Goal: Task Accomplishment & Management: Complete application form

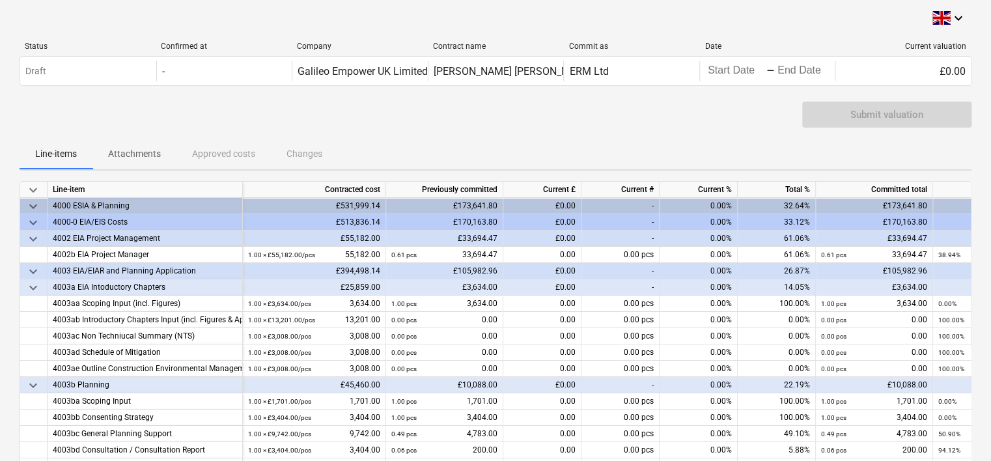
click at [538, 236] on div "£0.00" at bounding box center [542, 238] width 78 height 16
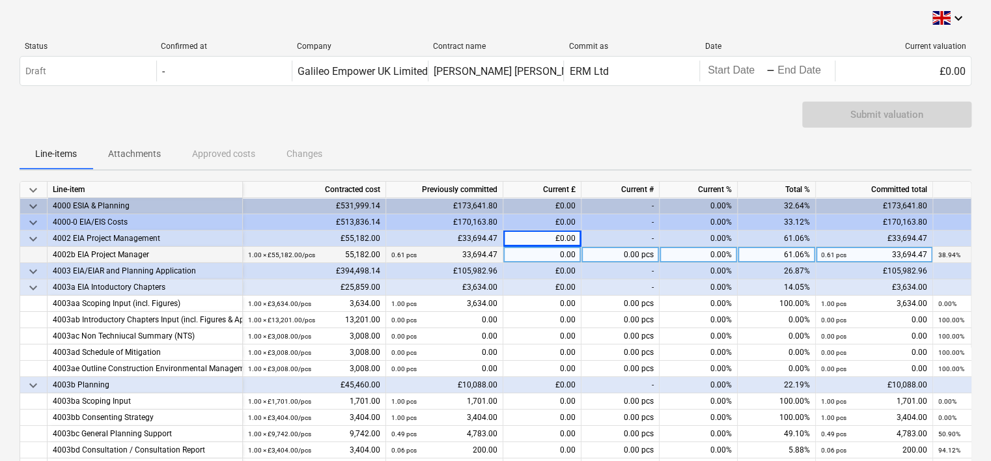
click at [542, 258] on div "0.00" at bounding box center [542, 255] width 78 height 16
type input "4000"
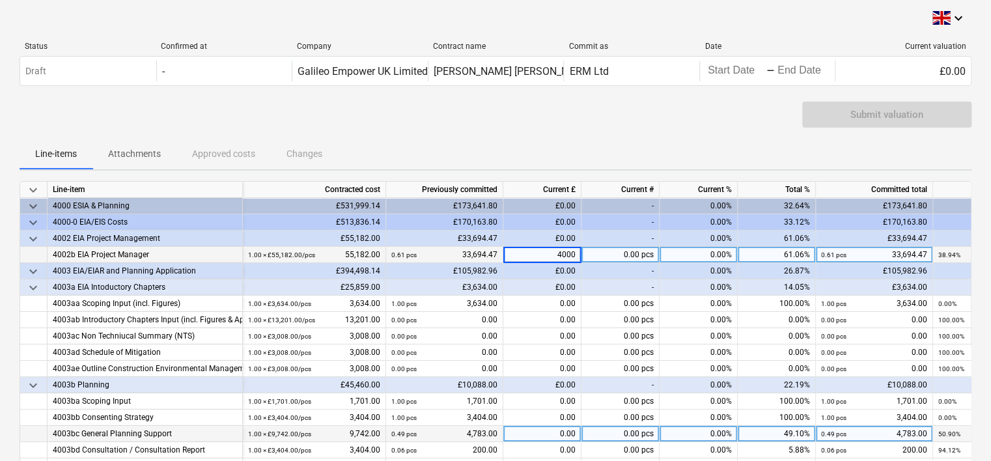
click at [545, 432] on div "0.00" at bounding box center [542, 434] width 78 height 16
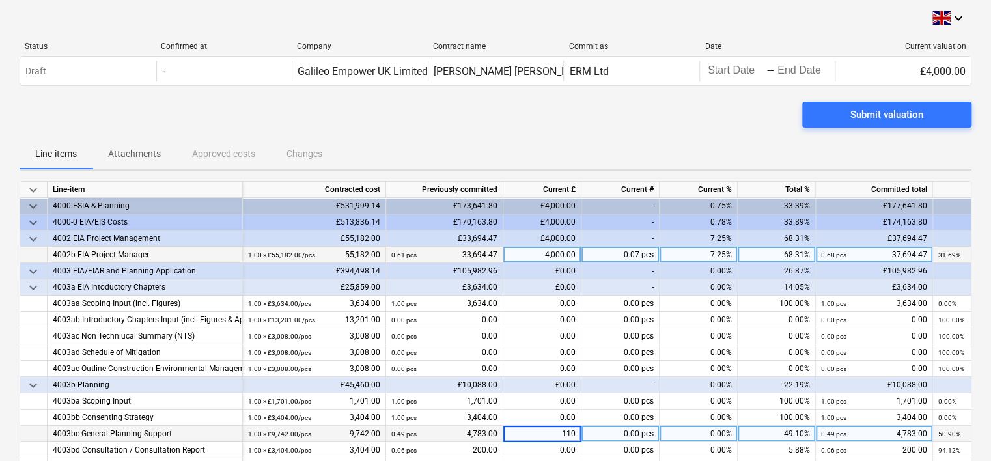
type input "1100"
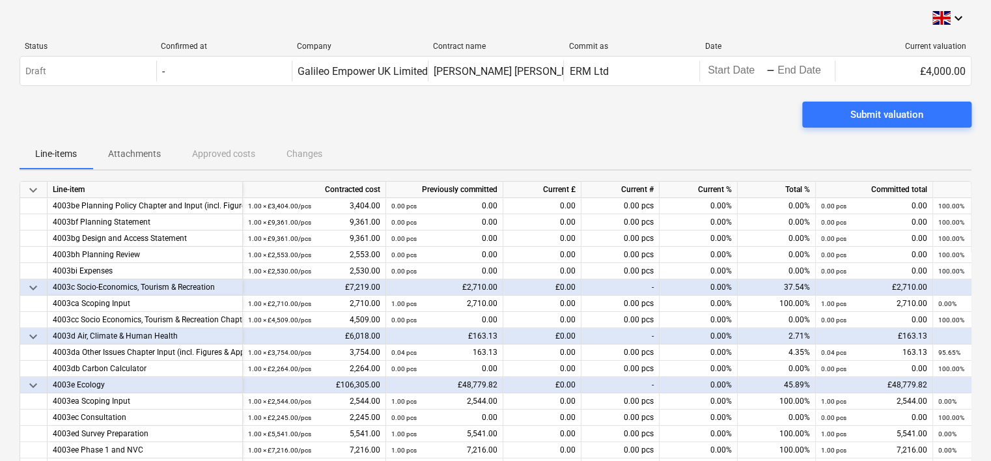
scroll to position [325, 0]
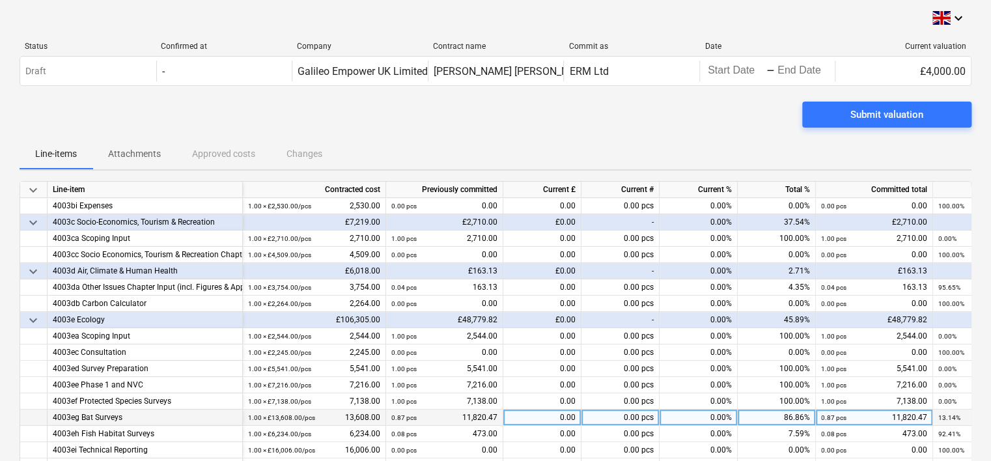
click at [537, 422] on div "0.00" at bounding box center [542, 417] width 78 height 16
type input "450"
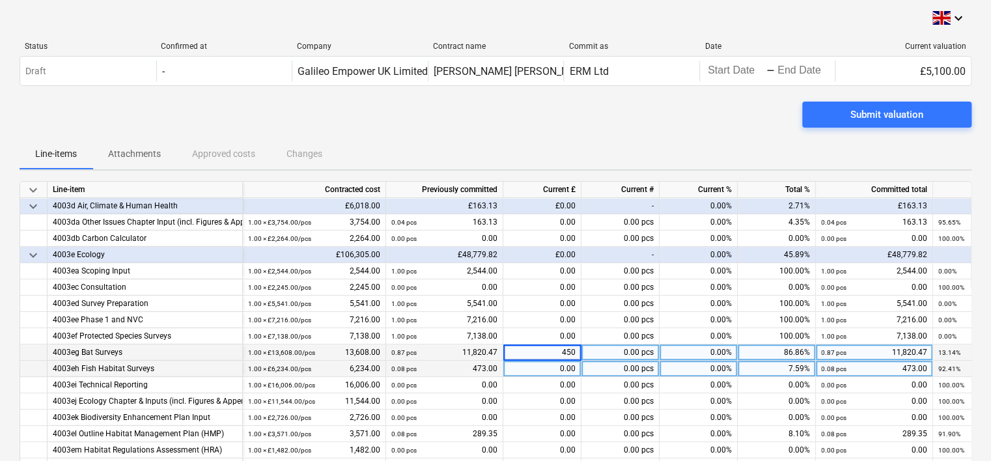
scroll to position [456, 0]
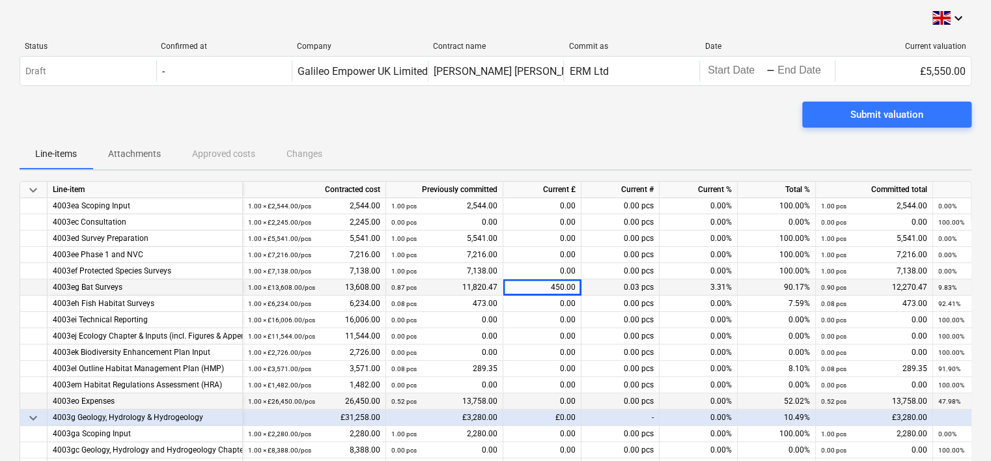
click at [532, 401] on div "0.00" at bounding box center [542, 401] width 78 height 16
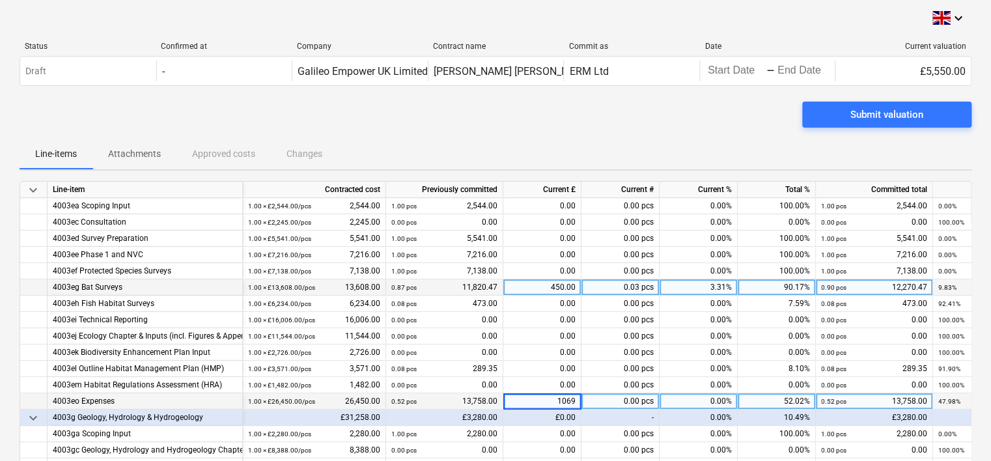
type input "10692"
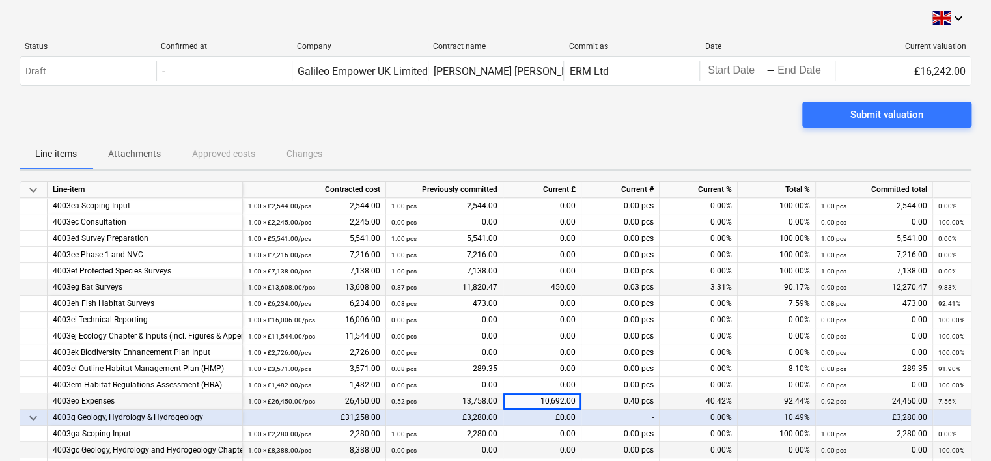
click at [522, 446] on div "0.00" at bounding box center [542, 450] width 78 height 16
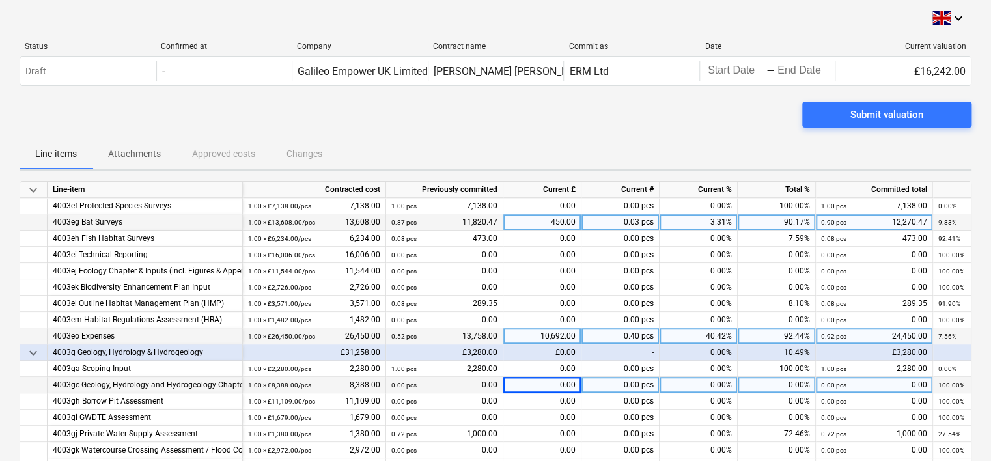
scroll to position [586, 0]
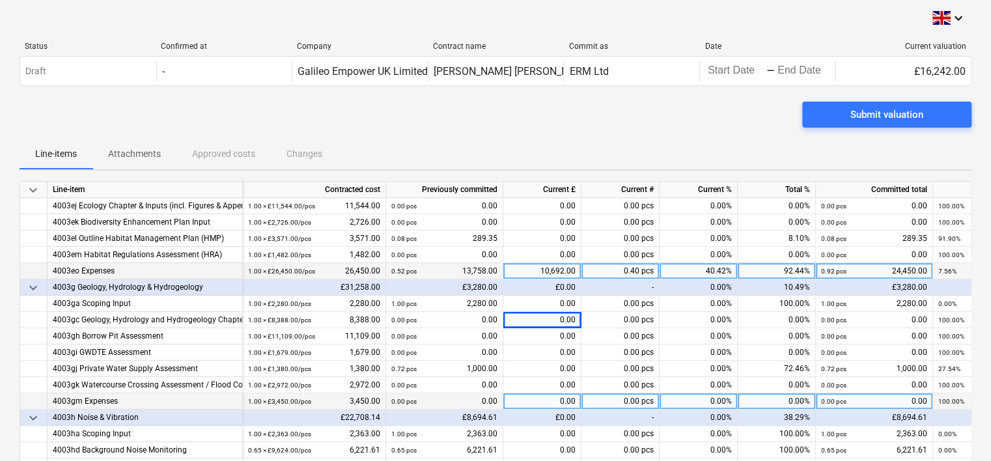
click at [538, 398] on div "0.00" at bounding box center [542, 401] width 78 height 16
type input "1150"
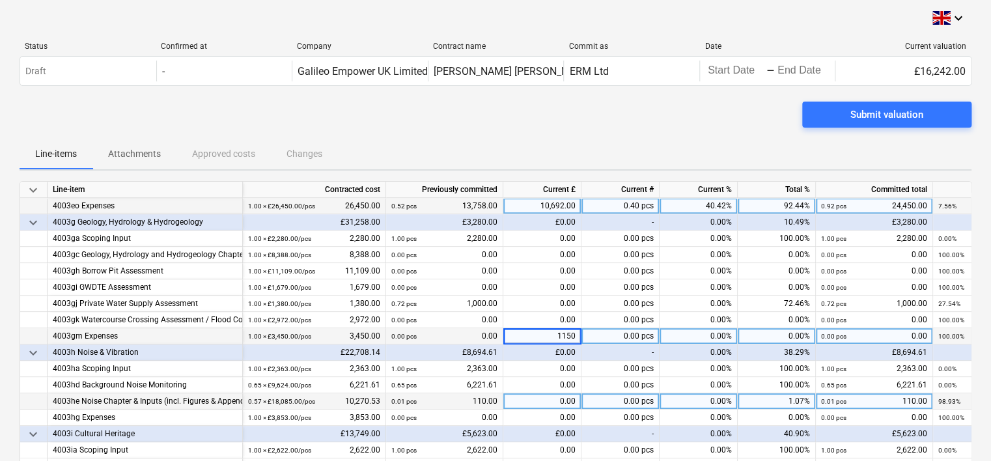
scroll to position [716, 0]
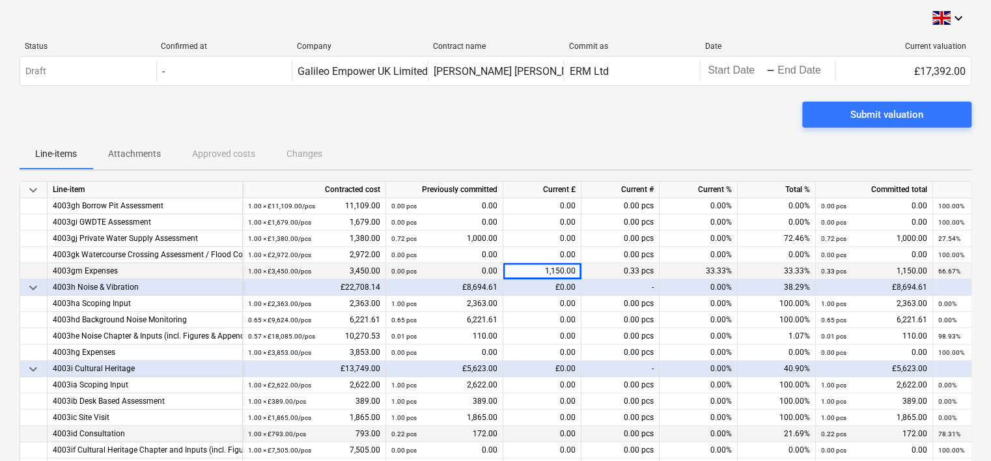
click at [528, 434] on div "0.00" at bounding box center [542, 434] width 78 height 16
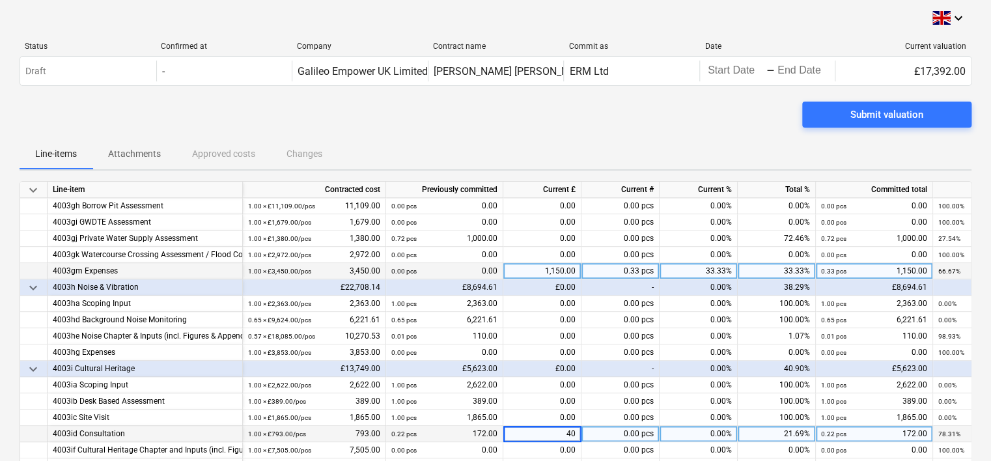
type input "400"
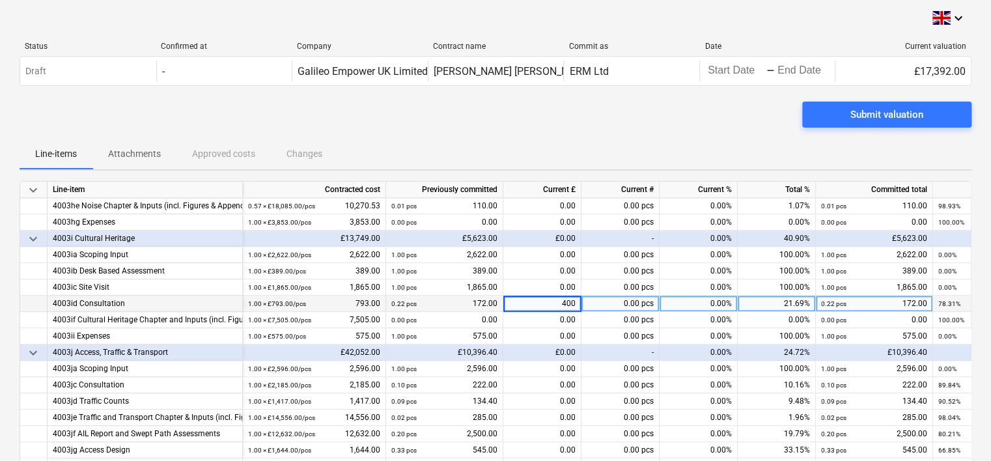
scroll to position [911, 0]
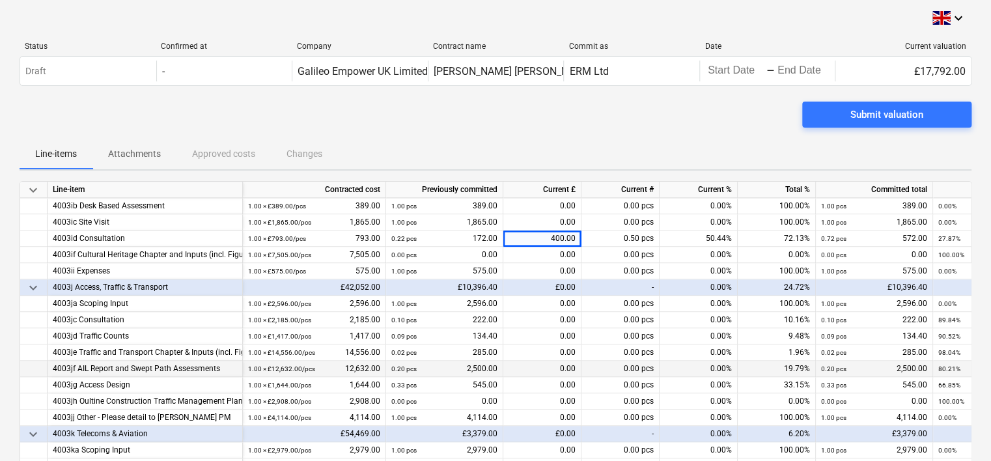
click at [538, 368] on div "0.00" at bounding box center [542, 369] width 78 height 16
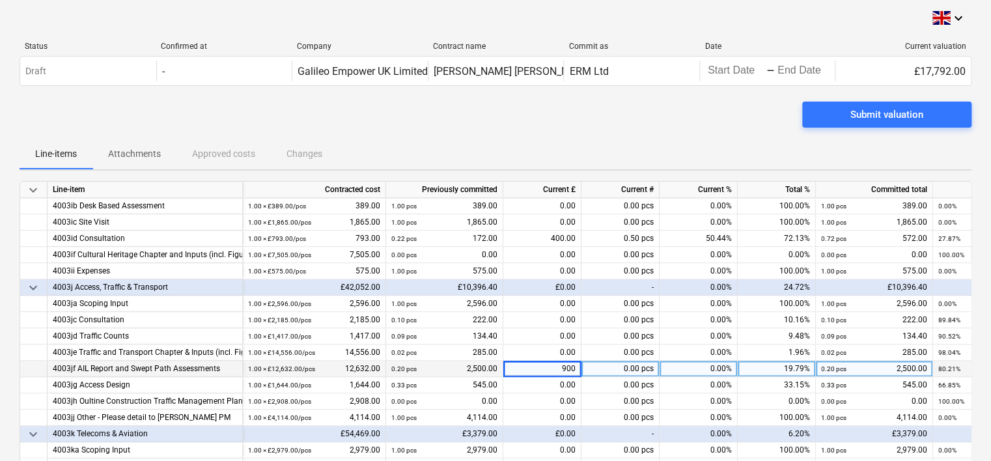
type input "9000"
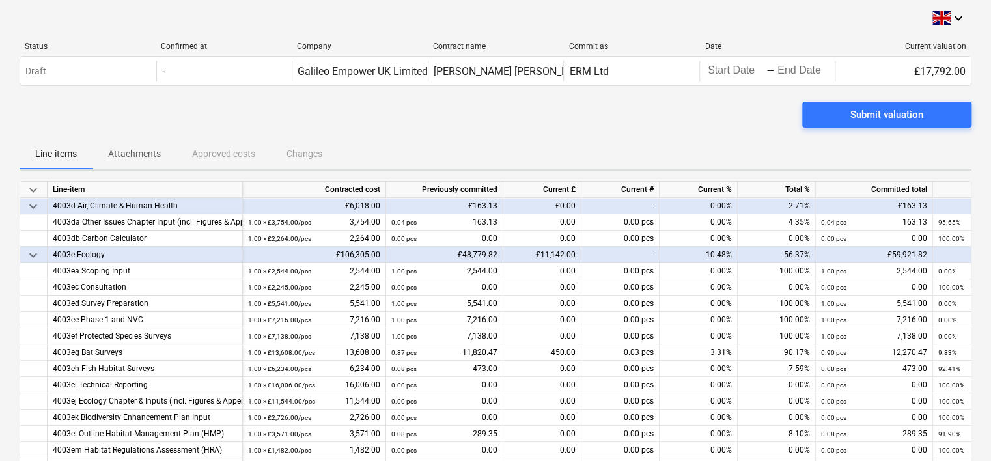
scroll to position [456, 0]
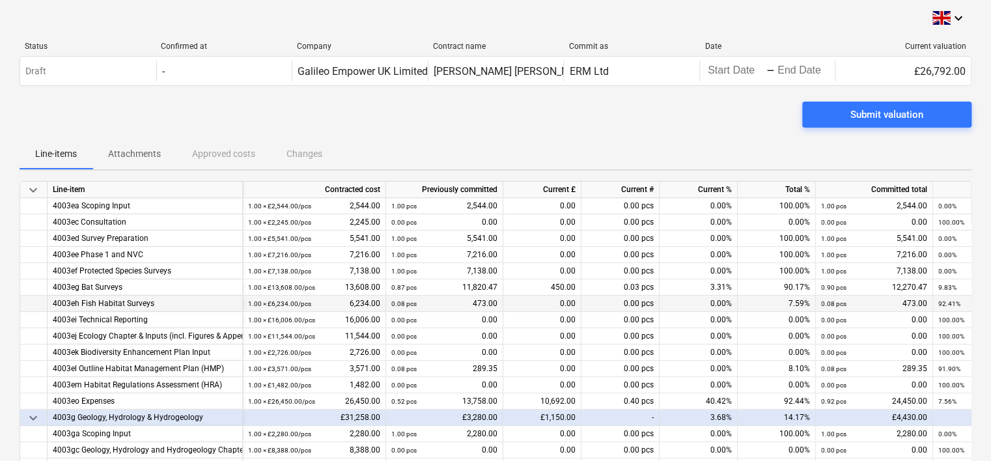
click at [548, 306] on div "0.00" at bounding box center [542, 303] width 78 height 16
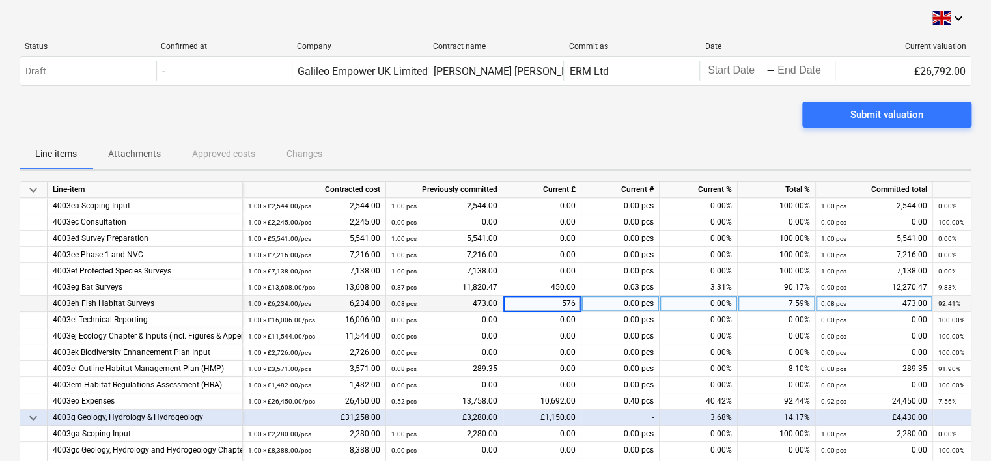
type input "5761"
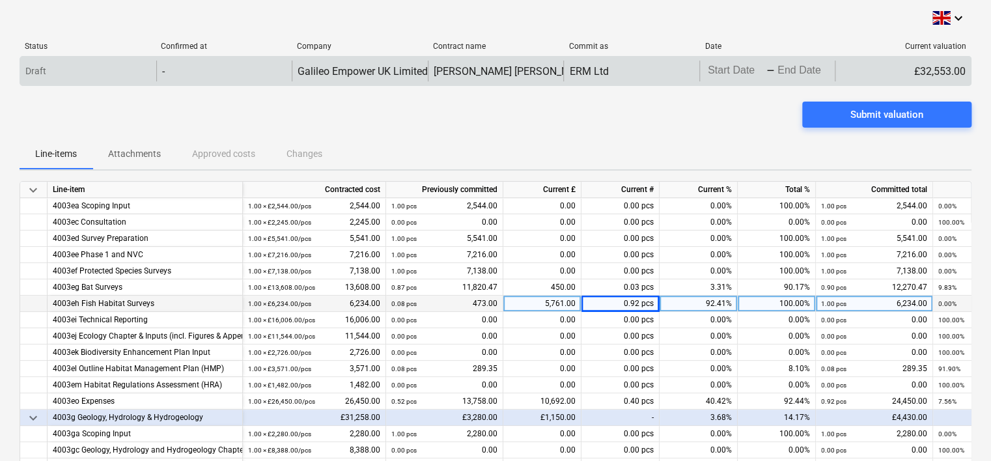
click at [716, 77] on body "keyboard_arrow_down Status Confirmed at Company Contract name Commit as Date Cu…" at bounding box center [495, 230] width 991 height 461
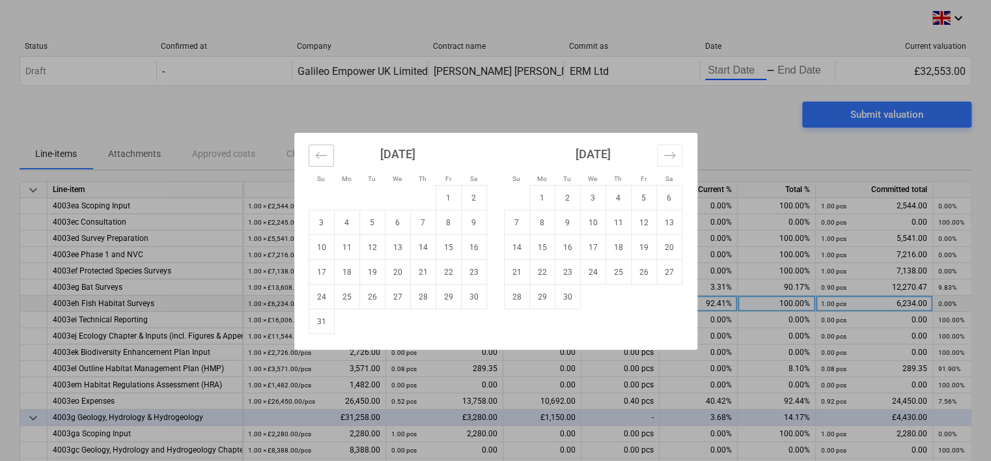
click at [318, 154] on icon "Move backward to switch to the previous month." at bounding box center [321, 155] width 12 height 12
click at [378, 195] on td "1" at bounding box center [371, 197] width 25 height 25
type input "[DATE]"
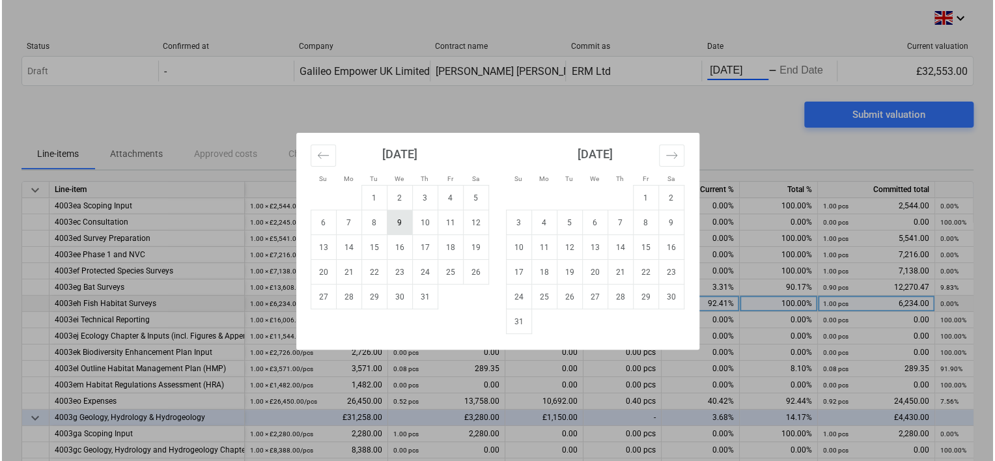
scroll to position [0, 1]
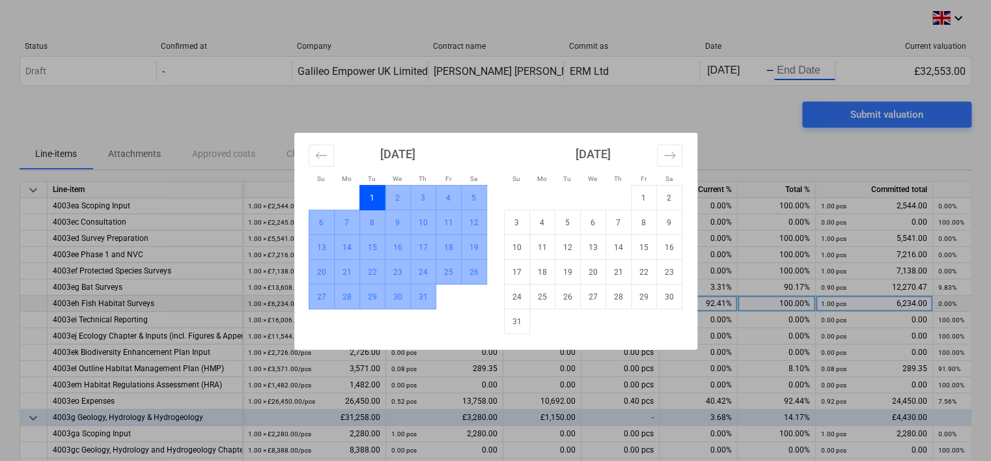
click at [425, 303] on td "31" at bounding box center [422, 296] width 25 height 25
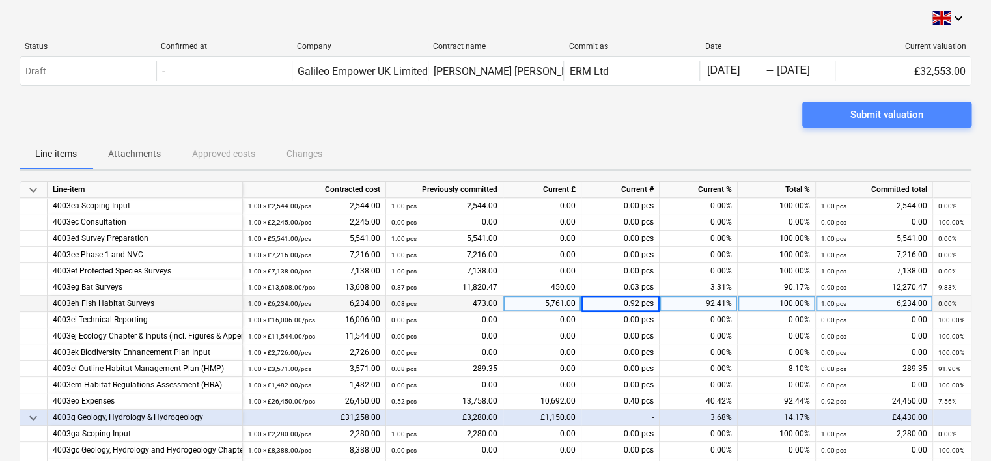
click at [893, 111] on div "Submit valuation" at bounding box center [886, 114] width 73 height 17
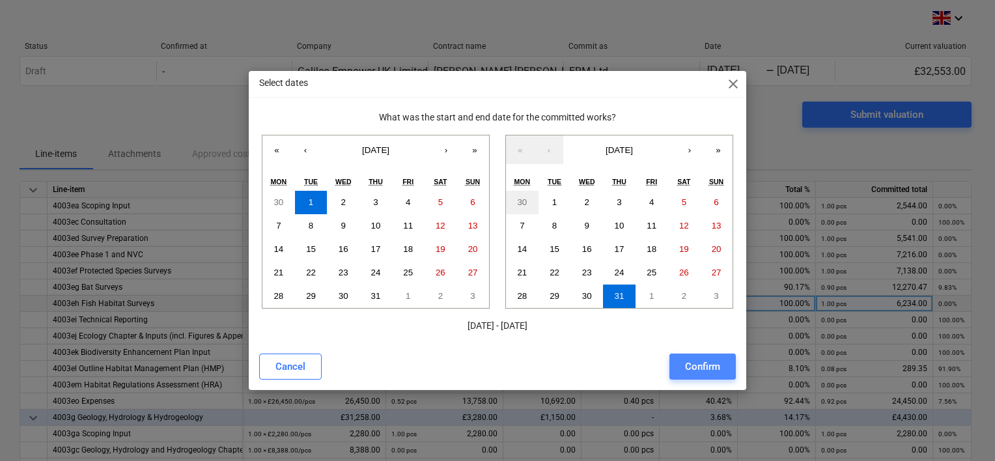
click at [714, 362] on div "Confirm" at bounding box center [702, 366] width 35 height 17
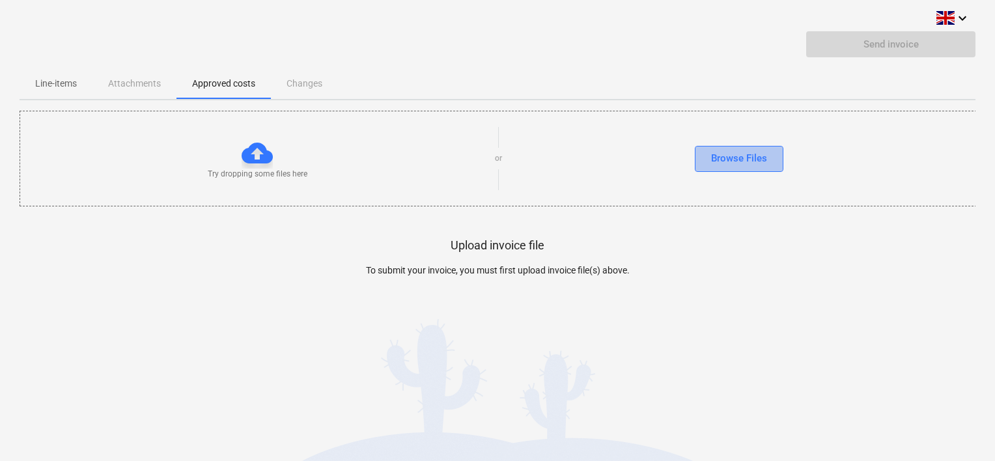
click at [728, 153] on div "Browse Files" at bounding box center [739, 158] width 56 height 17
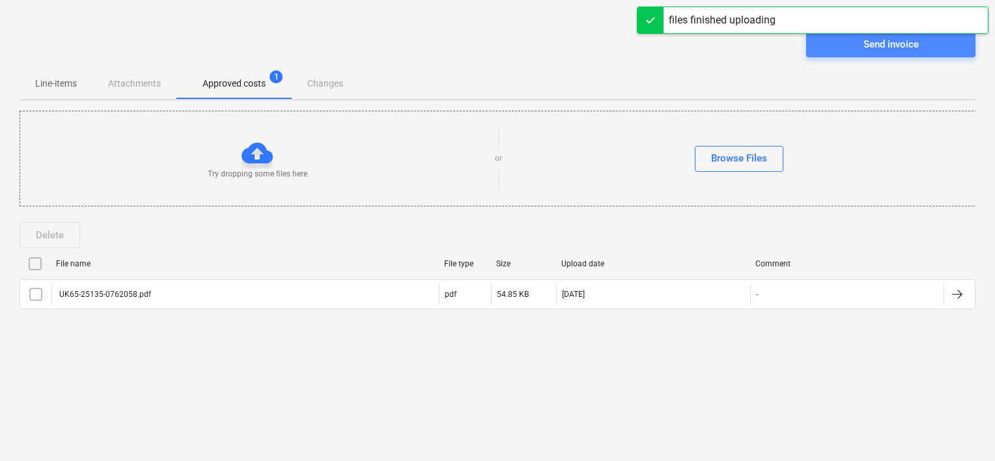
click at [860, 50] on span "Send invoice" at bounding box center [890, 44] width 138 height 17
